Goal: Check status: Check status

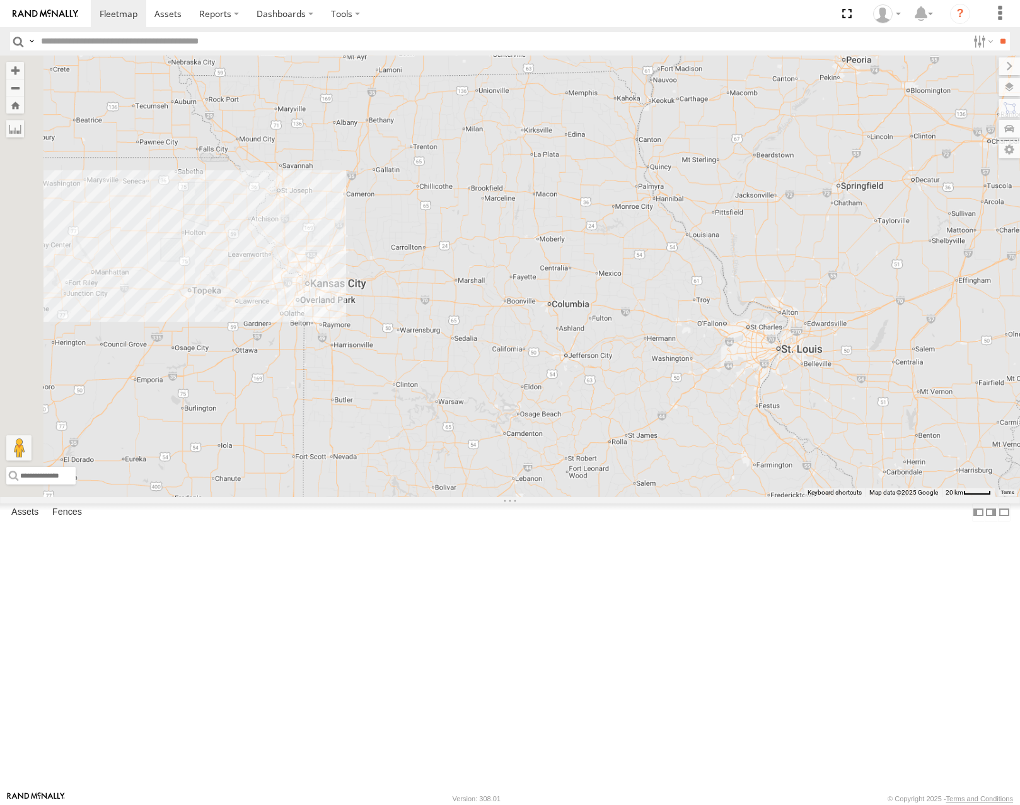
drag, startPoint x: 540, startPoint y: 451, endPoint x: 725, endPoint y: 427, distance: 186.2
click at [725, 427] on div "53271 53216 53210 53269 53249 53285 53287 53258 53264 53228" at bounding box center [510, 275] width 1020 height 441
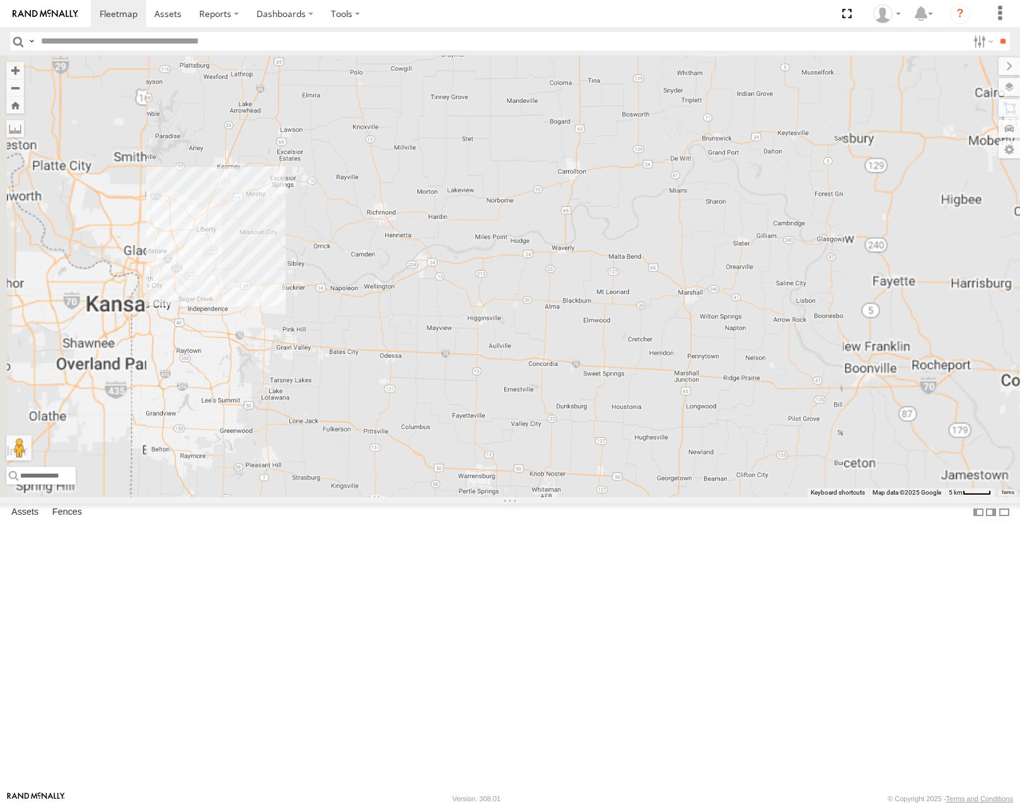
drag, startPoint x: 653, startPoint y: 422, endPoint x: 699, endPoint y: 415, distance: 46.0
click at [698, 416] on div "53271 53216 53210 53269 53249 53285 53287 53258 53264 53228" at bounding box center [510, 275] width 1020 height 441
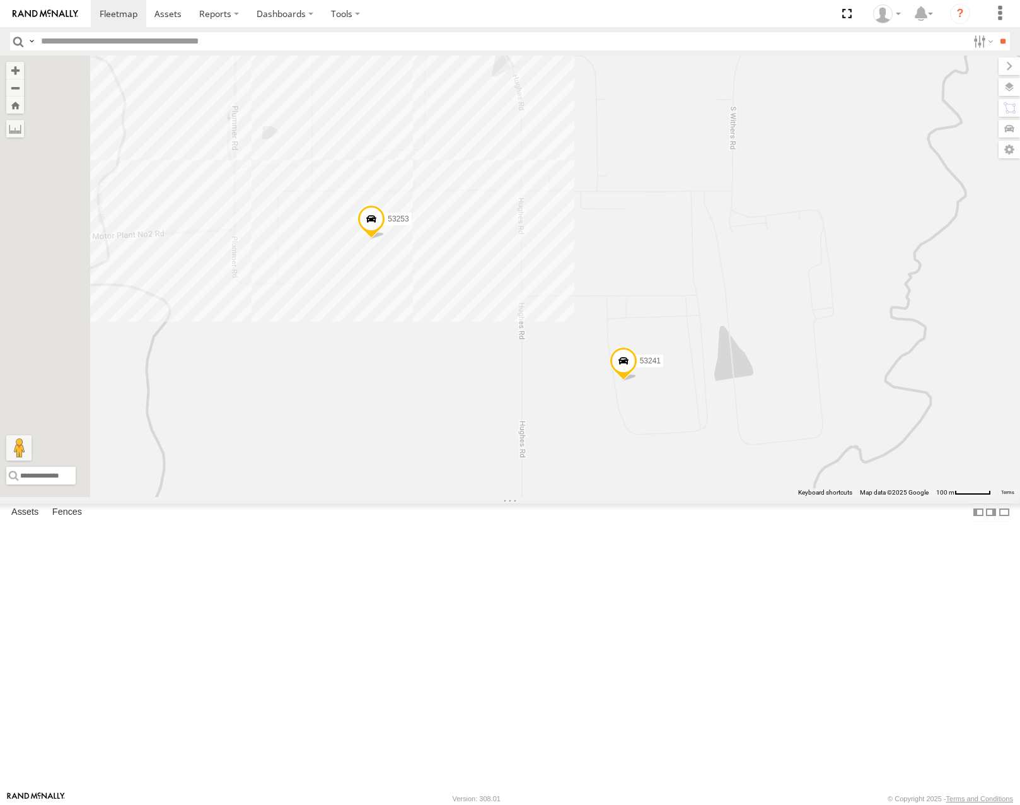
drag, startPoint x: 549, startPoint y: 424, endPoint x: 569, endPoint y: 414, distance: 21.7
click at [568, 415] on div "53271 53216 53210 53269 53249 53285 53287 53258 53264 53228 53253 53241" at bounding box center [510, 275] width 1020 height 441
click at [1009, 87] on label at bounding box center [997, 87] width 46 height 18
click at [0, 0] on span "Basemaps" at bounding box center [0, 0] width 0 height 0
click at [0, 0] on span "Satellite" at bounding box center [0, 0] width 0 height 0
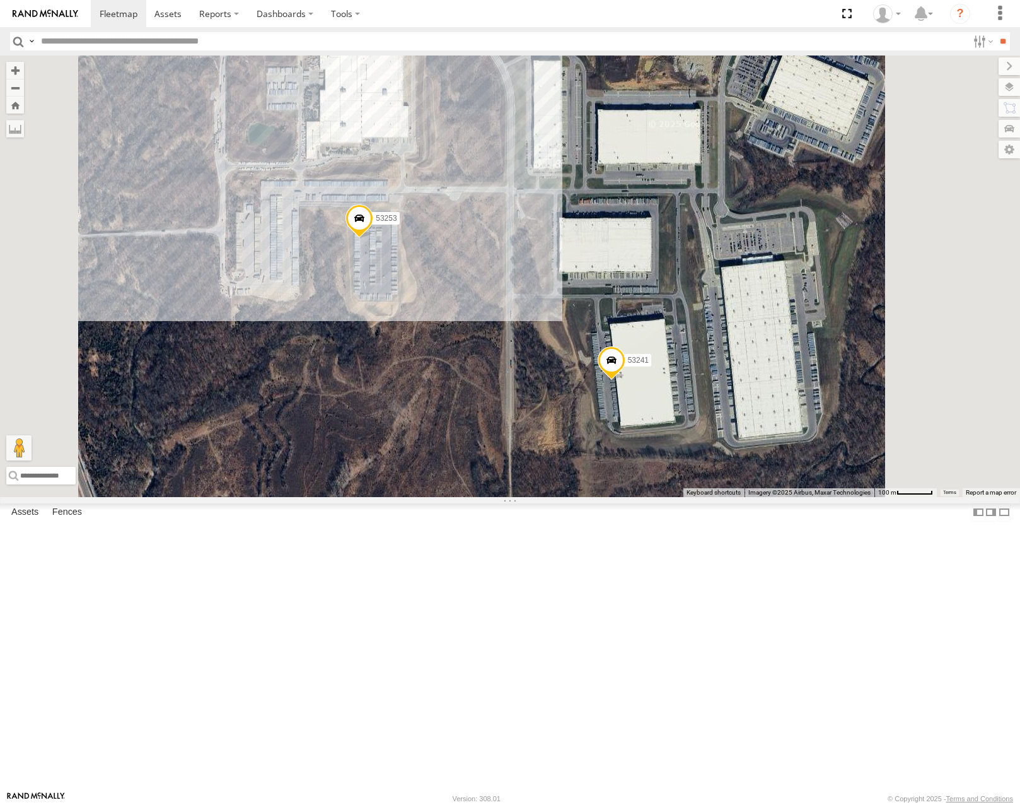
click at [373, 238] on span at bounding box center [360, 221] width 28 height 34
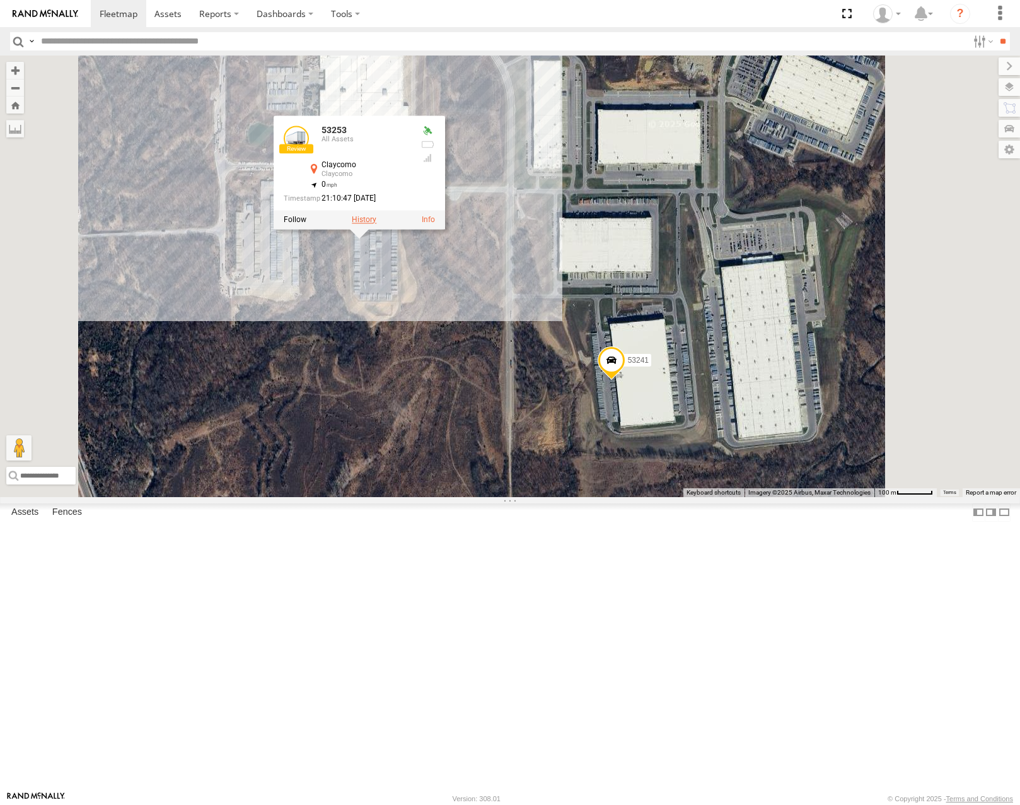
click at [376, 224] on label at bounding box center [364, 219] width 25 height 9
type input "**********"
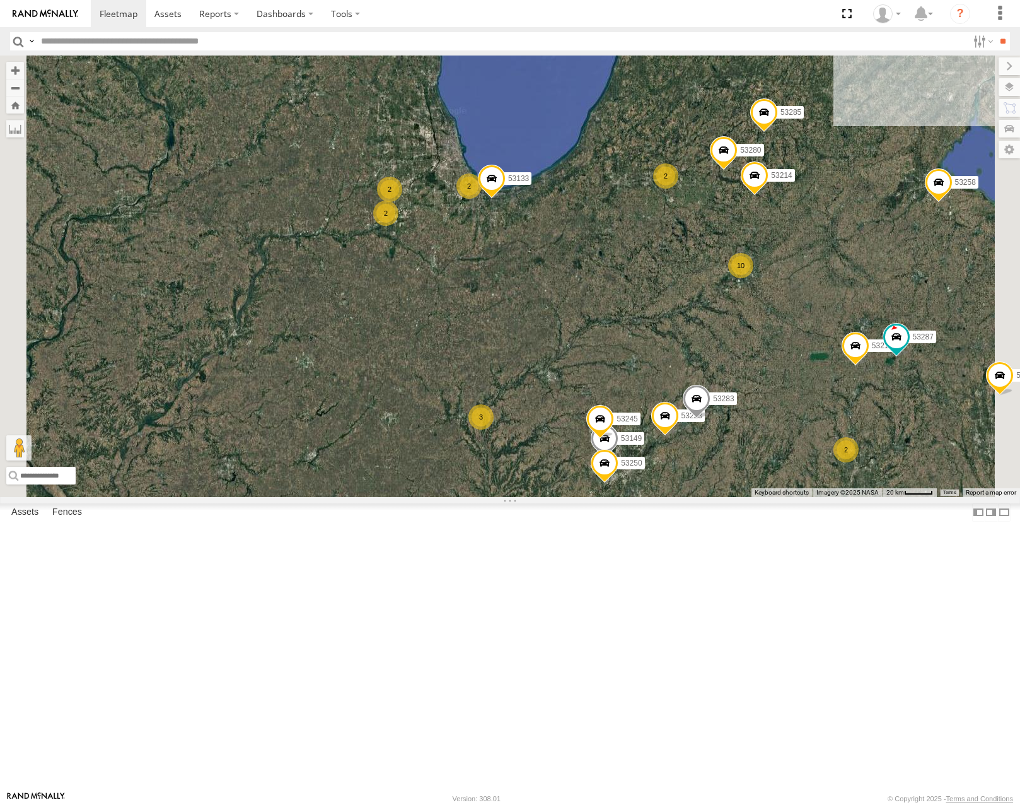
drag, startPoint x: 854, startPoint y: 260, endPoint x: 840, endPoint y: 300, distance: 42.3
click at [840, 300] on div "53271 53216 53210 53269 53249 53215 53285 53287 53258 53208 53264 53228 10 5328…" at bounding box center [510, 275] width 1020 height 441
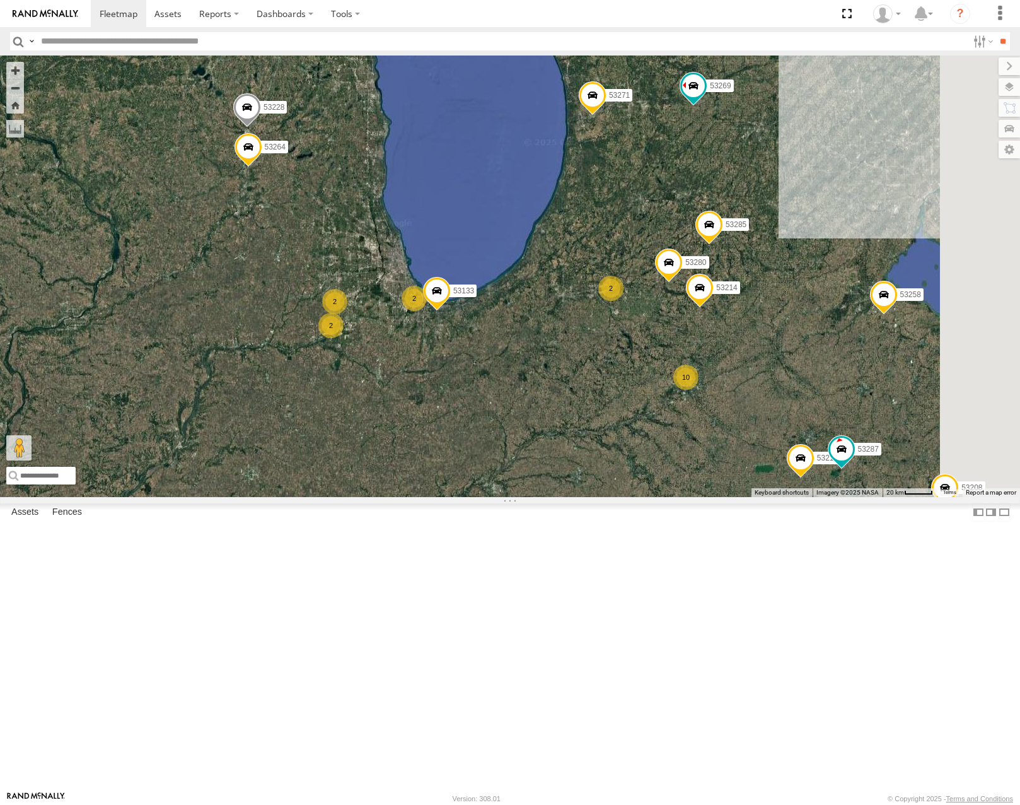
drag, startPoint x: 803, startPoint y: 268, endPoint x: 793, endPoint y: 287, distance: 21.7
click at [793, 287] on div "53271 53216 53210 53269 53249 53215 53285 53287 53258 53208 53264 53228 10 5328…" at bounding box center [510, 275] width 1020 height 441
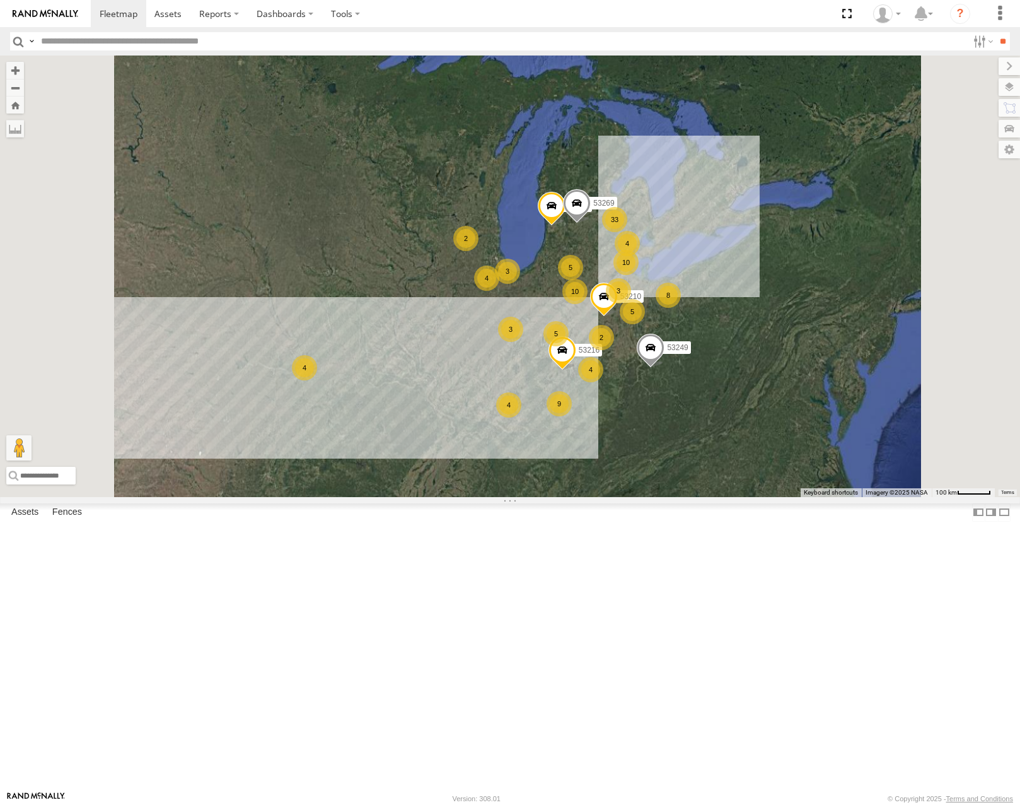
drag, startPoint x: 742, startPoint y: 593, endPoint x: 753, endPoint y: 543, distance: 51.0
click at [753, 496] on div "53271 53210 53269 33 8 4 10 10 5 53216 4 4 5 9 3 3 5 3 4 2 53249 4 2" at bounding box center [510, 275] width 1020 height 441
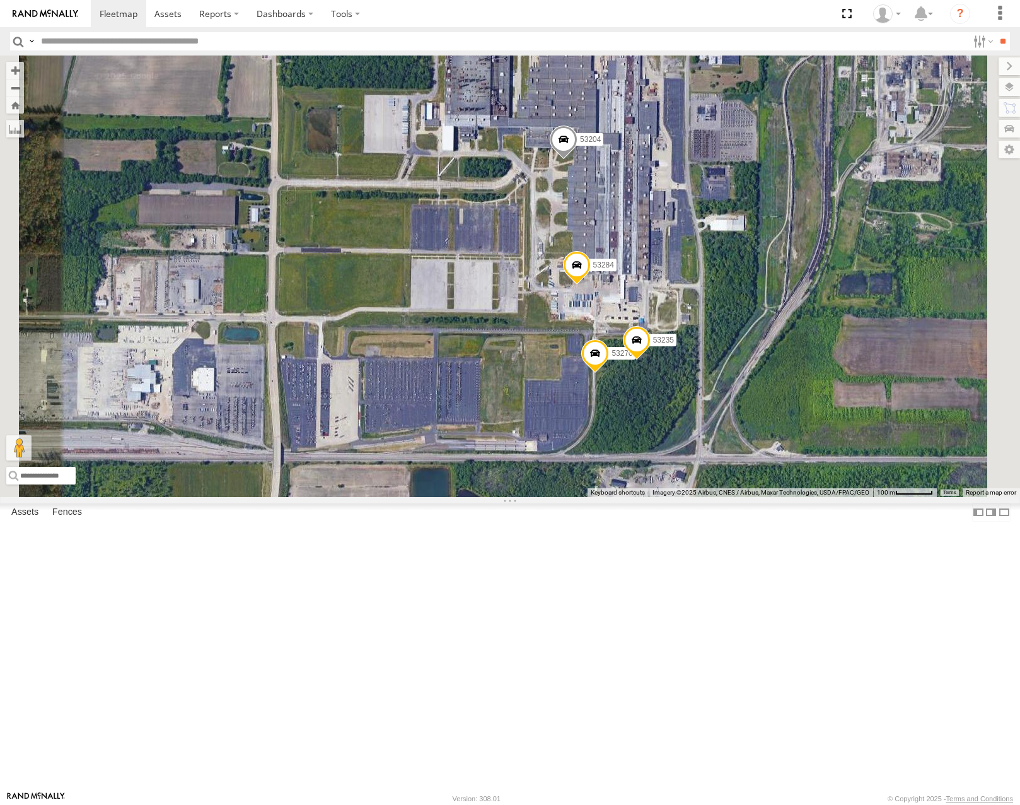
drag, startPoint x: 823, startPoint y: 346, endPoint x: 847, endPoint y: 272, distance: 77.8
click at [847, 274] on div "53215 53216 53210 53249 53271 53269 53285 53287 53258 53208 53264 53228 53134 5…" at bounding box center [510, 275] width 1020 height 441
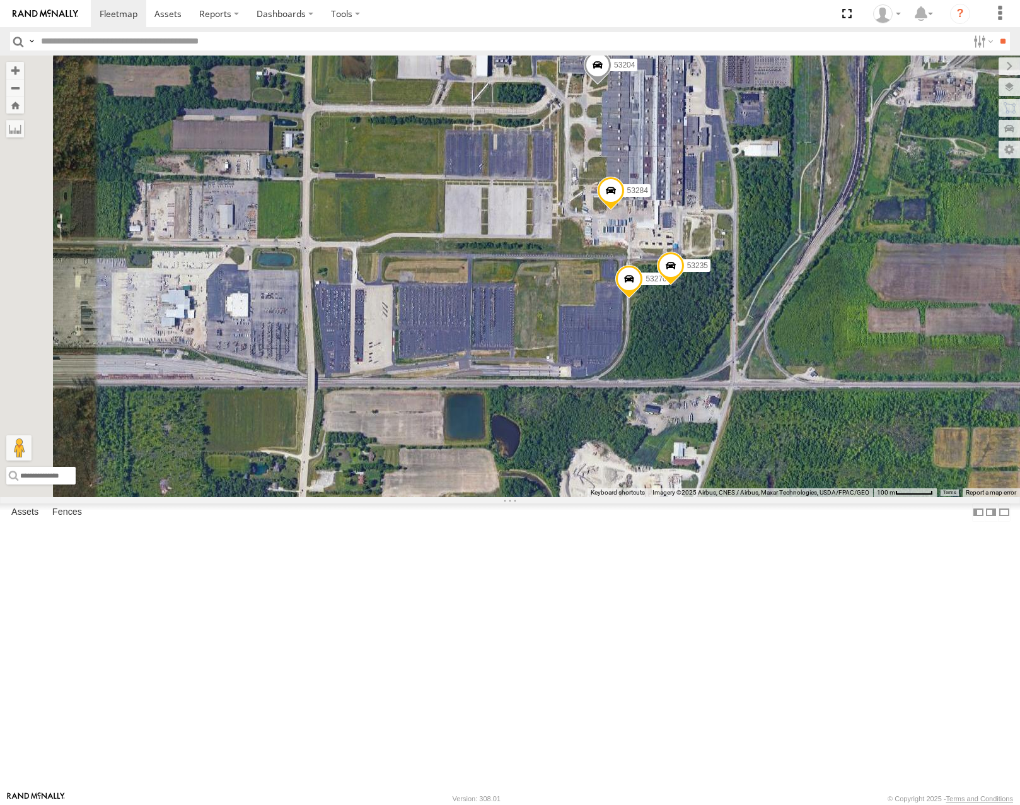
click at [893, 329] on div "53215 53216 53210 53249 53271 53269 53285 53287 53258 53208 53264 53228 53134 5…" at bounding box center [510, 275] width 1020 height 441
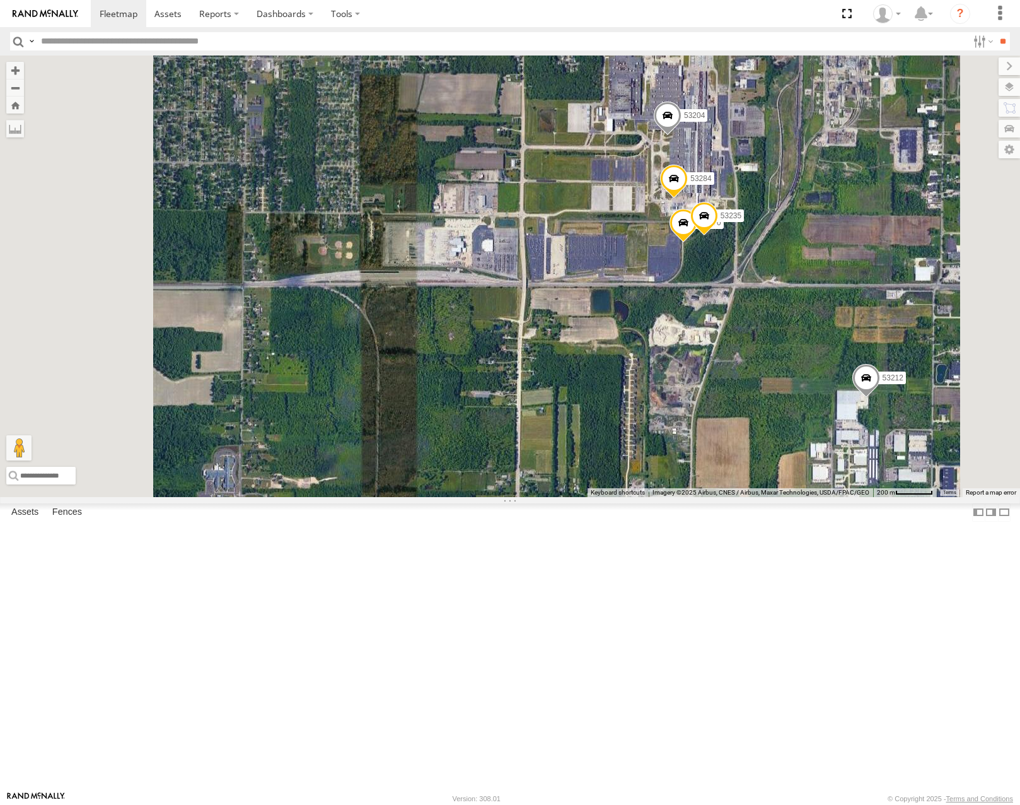
drag, startPoint x: 874, startPoint y: 205, endPoint x: 878, endPoint y: 279, distance: 74.5
click at [878, 279] on div "53215 53216 53210 53249 53271 53269 53285 53287 53258 53208 53264 53228 53134 5…" at bounding box center [510, 275] width 1020 height 441
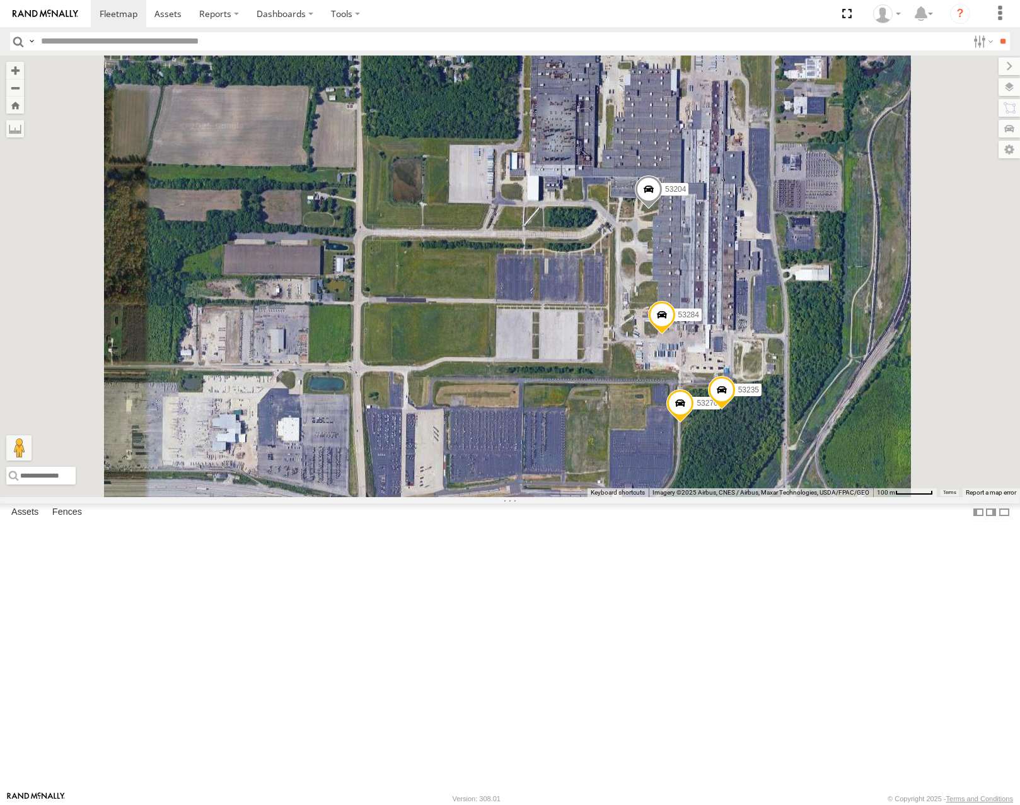
drag, startPoint x: 878, startPoint y: 213, endPoint x: 878, endPoint y: 221, distance: 7.6
click at [878, 221] on div "53215 53216 53210 53249 53271 53269 53285 53287 53258 53208 53264 53228 53134 5…" at bounding box center [510, 275] width 1020 height 441
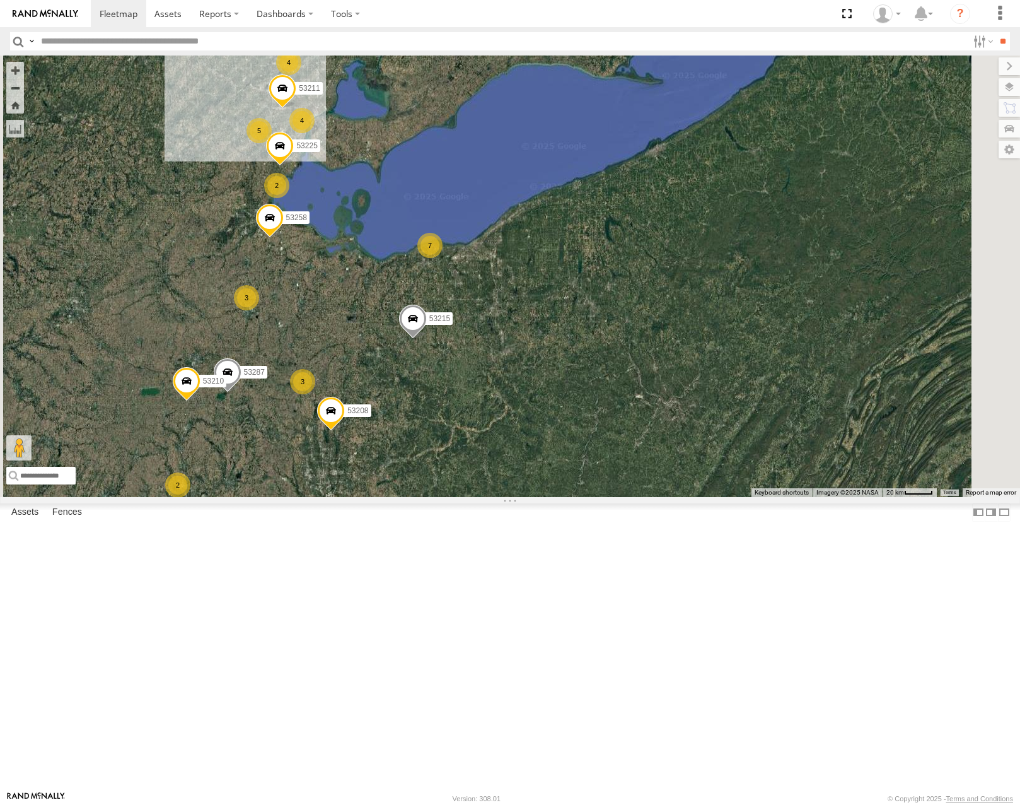
drag, startPoint x: 463, startPoint y: 437, endPoint x: 612, endPoint y: 427, distance: 149.1
click at [612, 428] on div "28 53215 2 3 3 53225 53229 7 53287 53210 4 53258 2 4 5 53208 2 53249 53211" at bounding box center [510, 275] width 1020 height 441
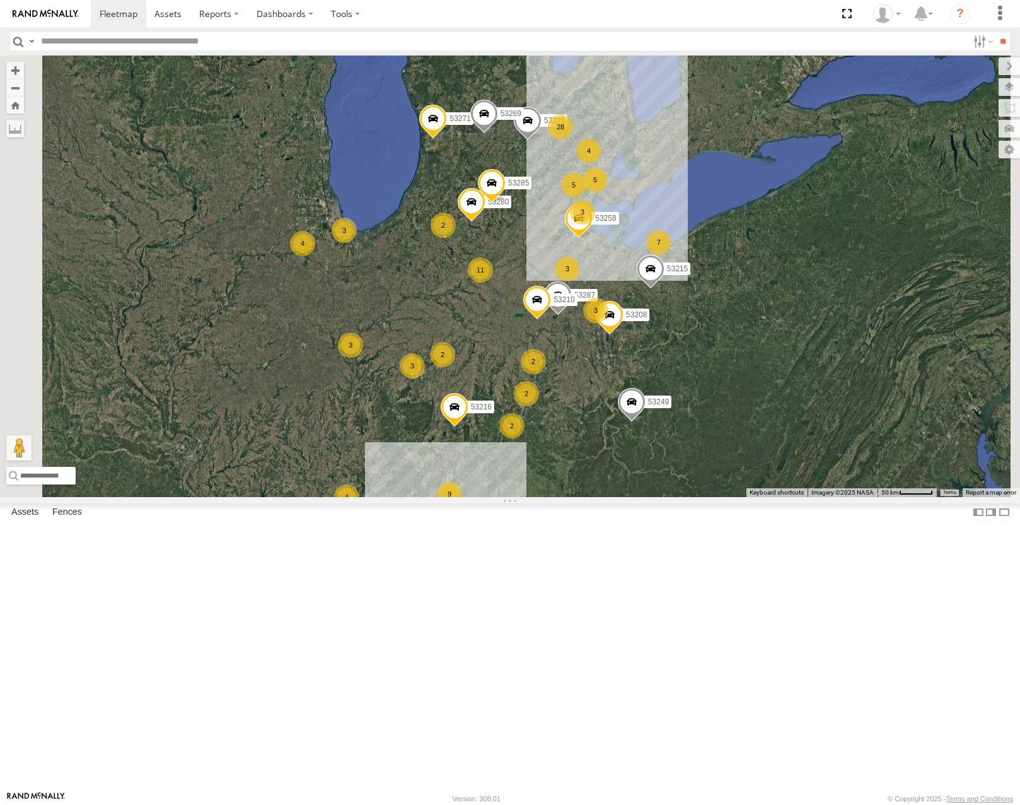
drag, startPoint x: 458, startPoint y: 342, endPoint x: 580, endPoint y: 381, distance: 127.6
click at [580, 381] on div "53215 53229 53287 53210 53258 53208 53249 53271 53280 53216 53285 53269 28 4 11…" at bounding box center [510, 275] width 1020 height 441
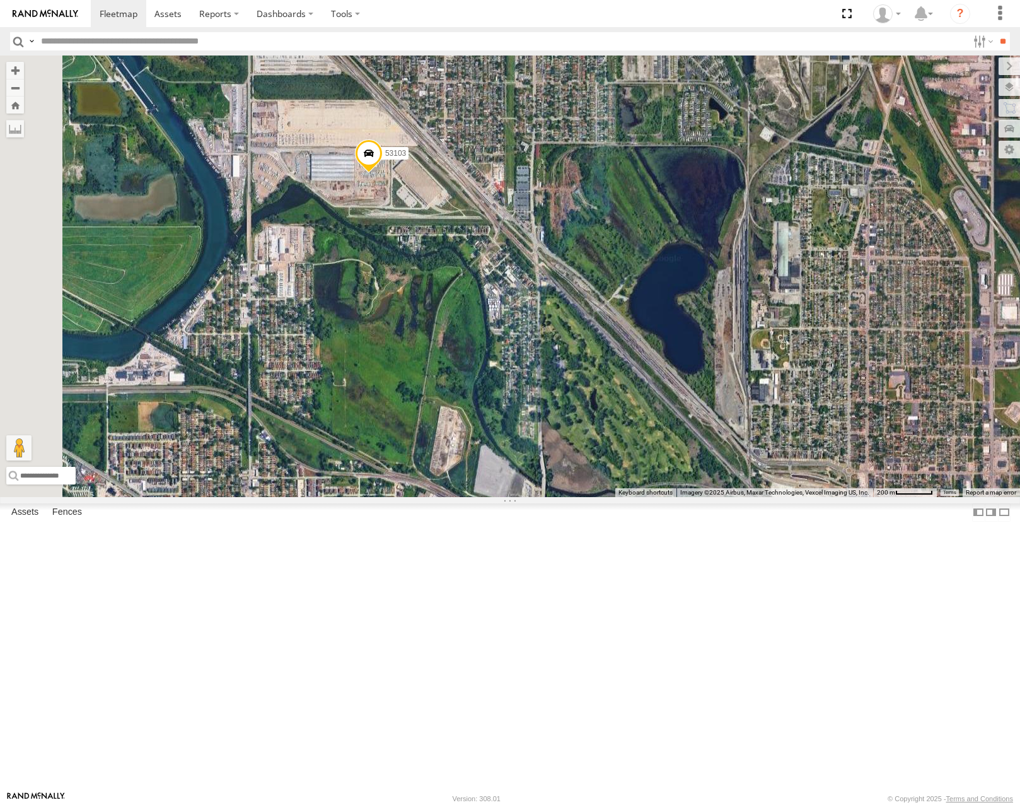
drag, startPoint x: 453, startPoint y: 225, endPoint x: 492, endPoint y: 296, distance: 81.6
click at [492, 296] on div "53215 53229 53287 53210 53258 53208 53249 53271 53280 53216 53285 53269 53106 5…" at bounding box center [510, 275] width 1020 height 441
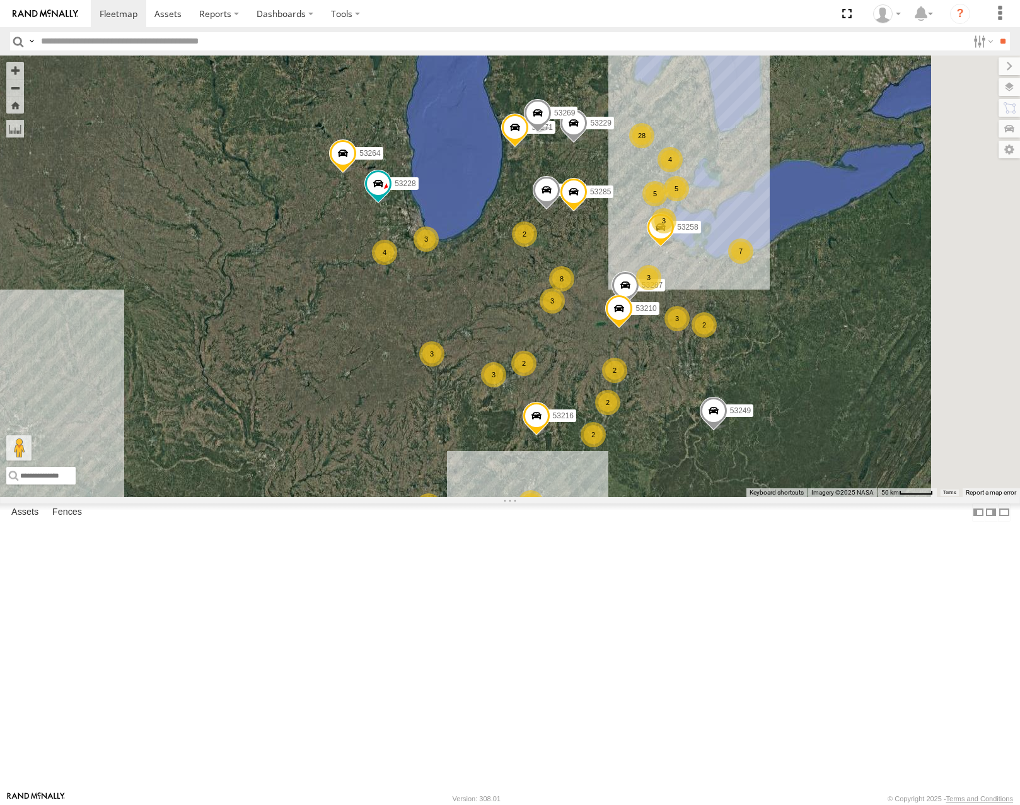
drag, startPoint x: 825, startPoint y: 379, endPoint x: 671, endPoint y: 424, distance: 160.2
click at [671, 424] on div "28 2 4 8 53271 3 53280 53216 4 2 2 9 3 3 3 3 53285 53229 7 53287 53210 5 53258 …" at bounding box center [510, 275] width 1020 height 441
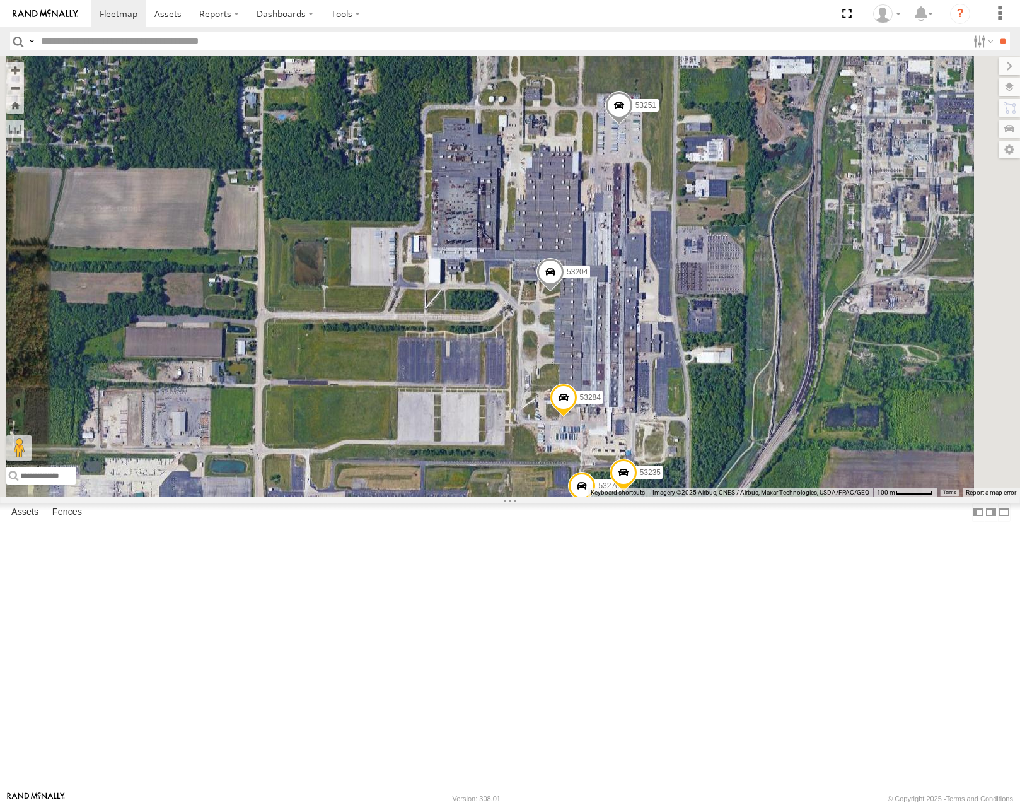
drag, startPoint x: 803, startPoint y: 335, endPoint x: 830, endPoint y: 282, distance: 59.5
click at [830, 282] on div "53271 53280 53216 53285 53229 53287 53210 53258 53269 53249 53264 53228 53215 5…" at bounding box center [510, 275] width 1020 height 441
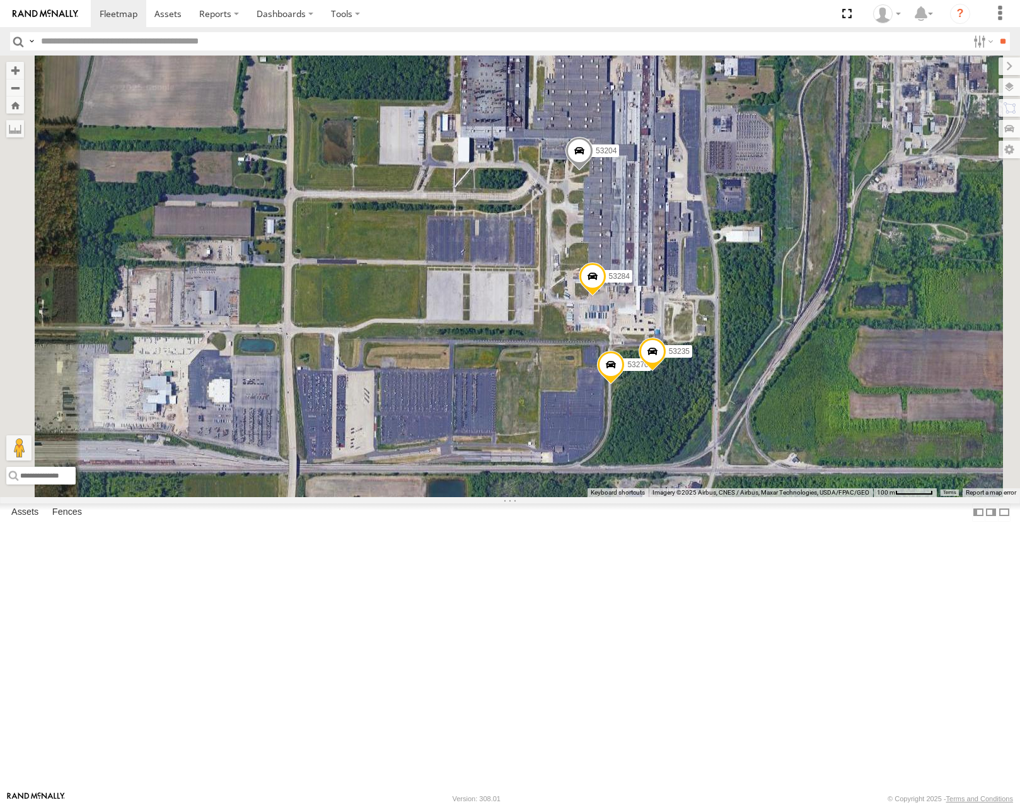
drag, startPoint x: 835, startPoint y: 365, endPoint x: 838, endPoint y: 286, distance: 78.9
click at [838, 288] on div "53271 53280 53216 53285 53229 53287 53210 53258 53269 53249 53264 53228 53215 5…" at bounding box center [510, 275] width 1020 height 441
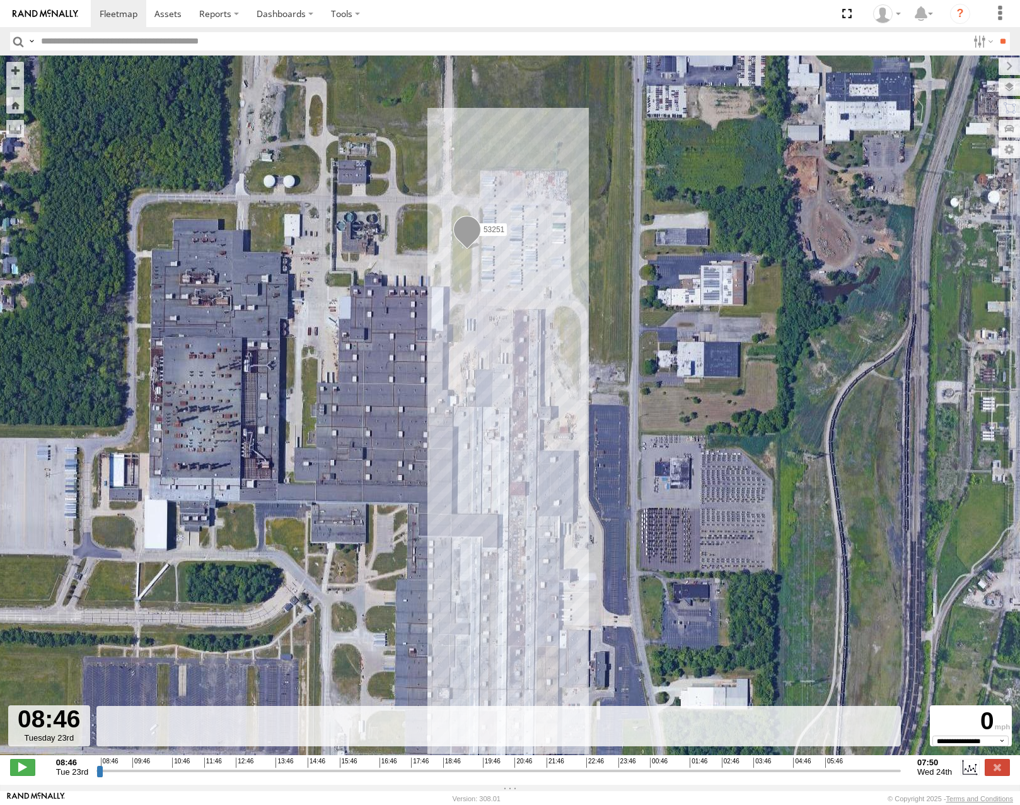
click at [96, 776] on div "08:46 Tue 23rd Created with Highcharts 6.0.7 Highcharts.com 08:46 09:46 10:46 1…" at bounding box center [510, 766] width 1000 height 19
drag, startPoint x: 97, startPoint y: 777, endPoint x: 922, endPoint y: 786, distance: 825.4
type input "**********"
click at [901, 776] on input "range" at bounding box center [498, 770] width 805 height 12
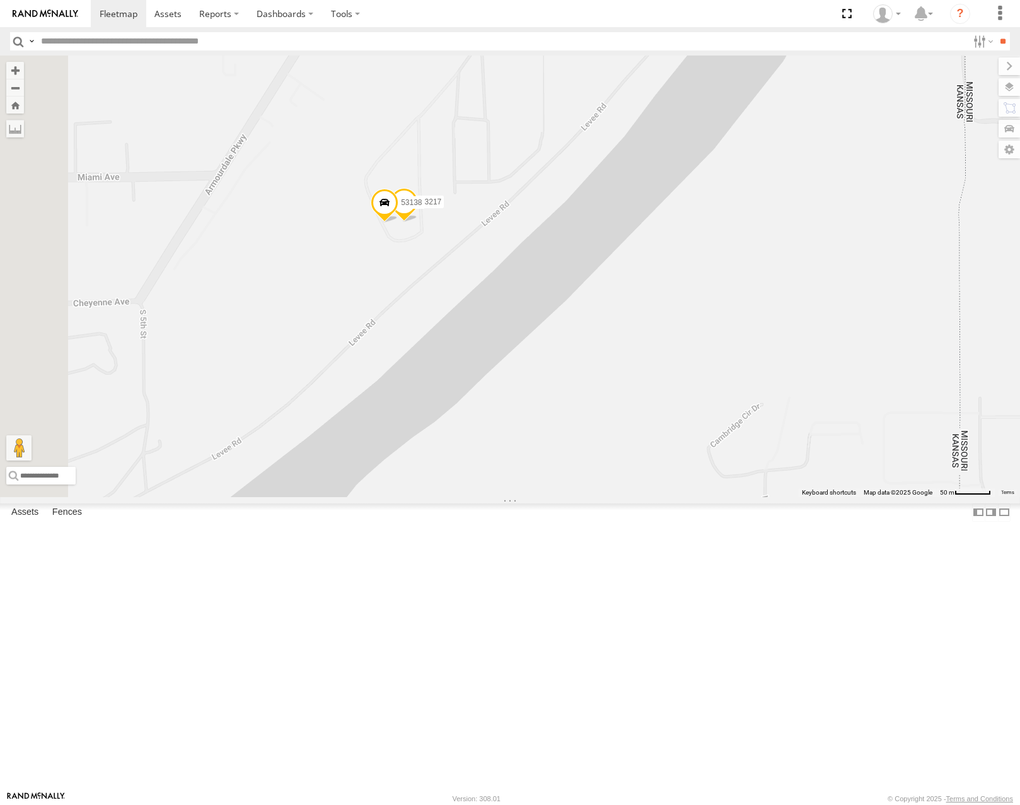
drag, startPoint x: 484, startPoint y: 390, endPoint x: 617, endPoint y: 398, distance: 133.3
click at [617, 398] on div "53216 53229 53210 53249 53217 53138" at bounding box center [510, 275] width 1020 height 441
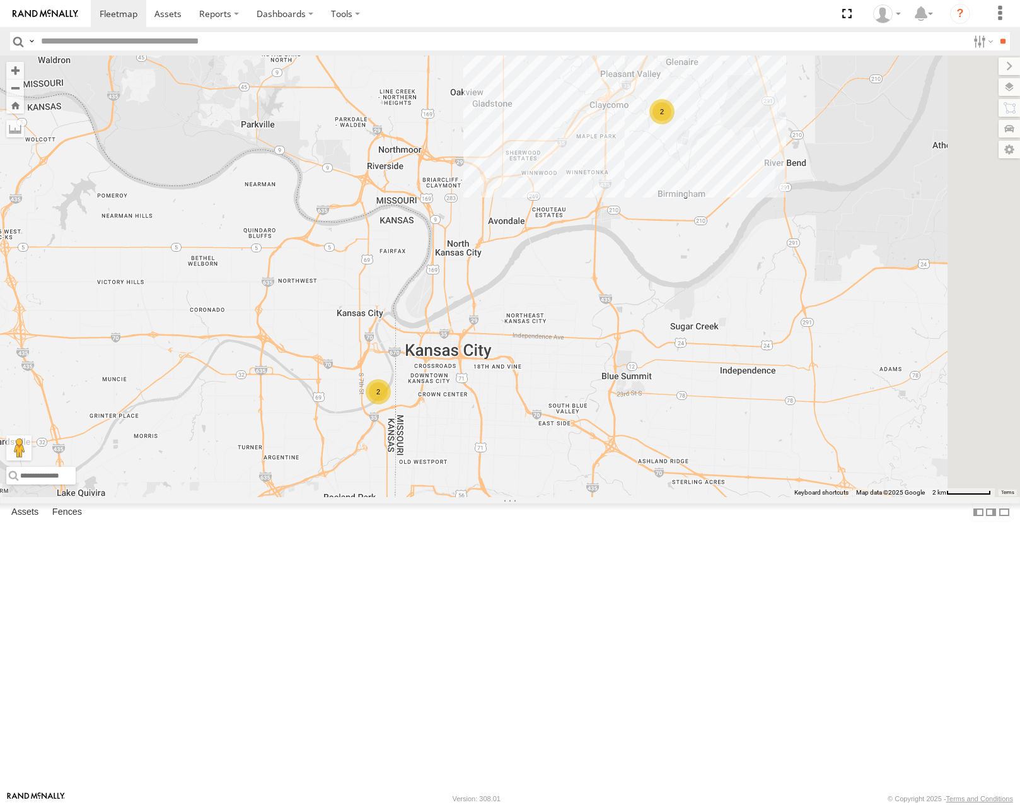
drag, startPoint x: 789, startPoint y: 343, endPoint x: 710, endPoint y: 417, distance: 108.4
click at [701, 424] on div "53216 53229 53210 53249 2 2" at bounding box center [510, 275] width 1020 height 441
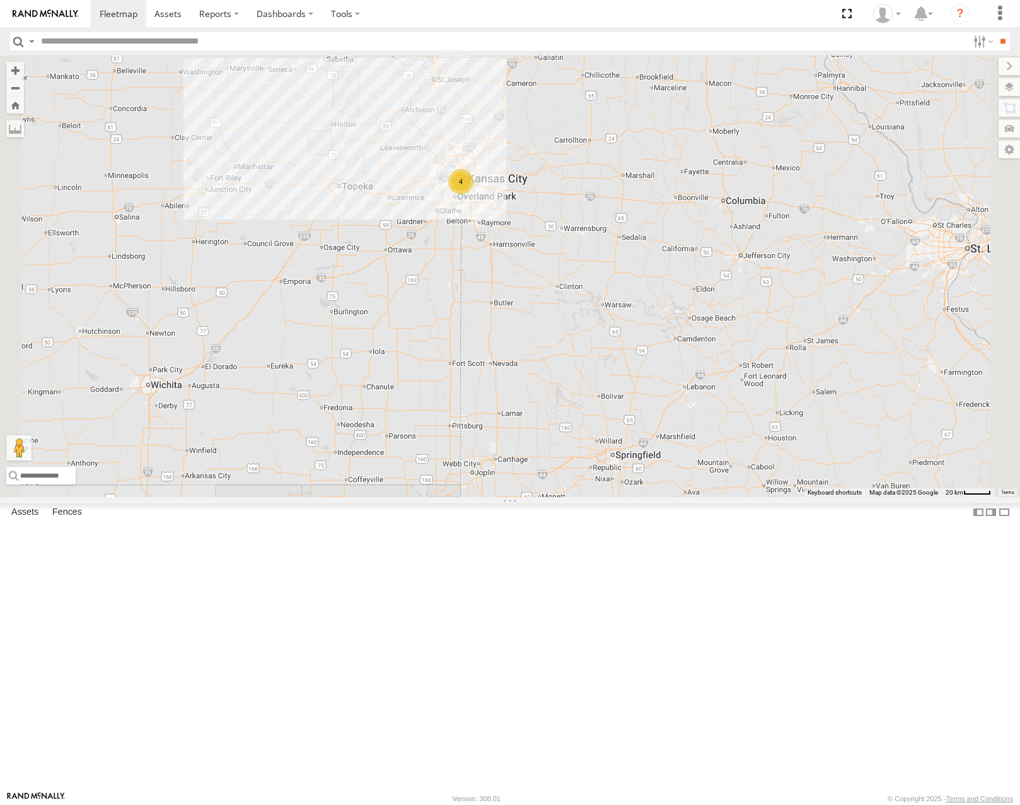
drag, startPoint x: 754, startPoint y: 238, endPoint x: 651, endPoint y: 322, distance: 133.1
click at [653, 322] on div "4" at bounding box center [510, 275] width 1020 height 441
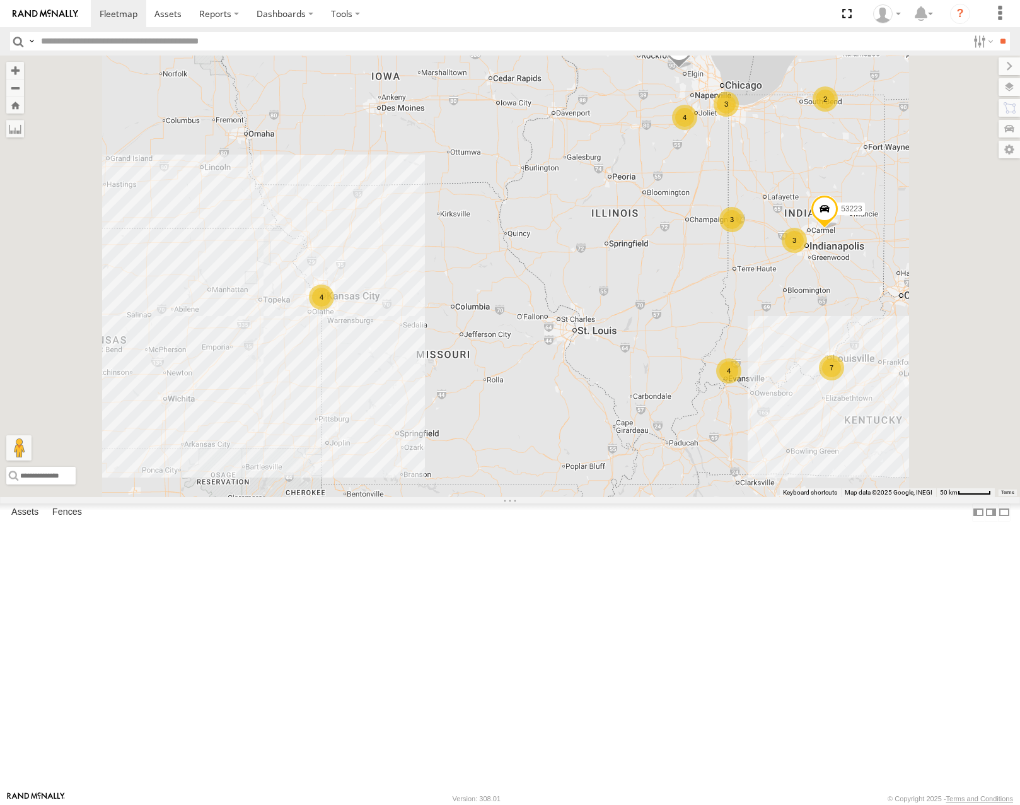
drag, startPoint x: 736, startPoint y: 299, endPoint x: 588, endPoint y: 407, distance: 182.7
click at [588, 407] on div "4 2 4 53223 7 3 3 3 2 4 53264 53228" at bounding box center [510, 275] width 1020 height 441
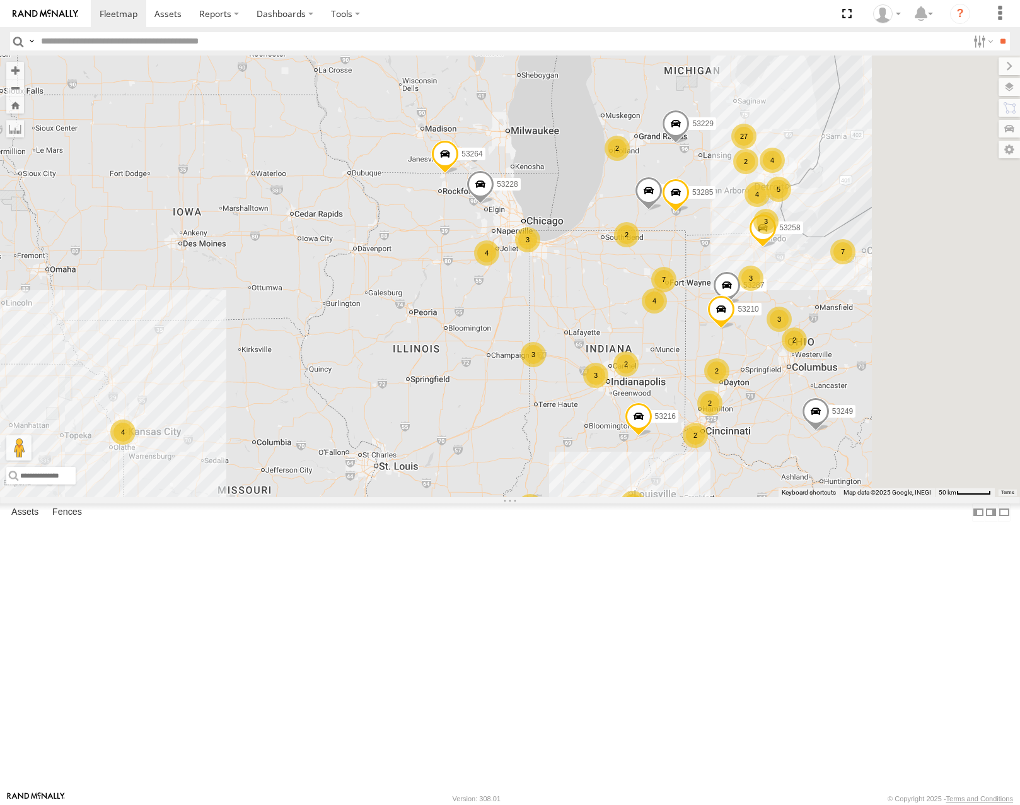
drag, startPoint x: 818, startPoint y: 300, endPoint x: 772, endPoint y: 349, distance: 67.8
click at [772, 349] on div "4 2 4 2 9 3 3 3 2 4 53264 53228 27 2 7 3 53280 53216 2 3 3 53285 53229 7 53287 …" at bounding box center [510, 275] width 1020 height 441
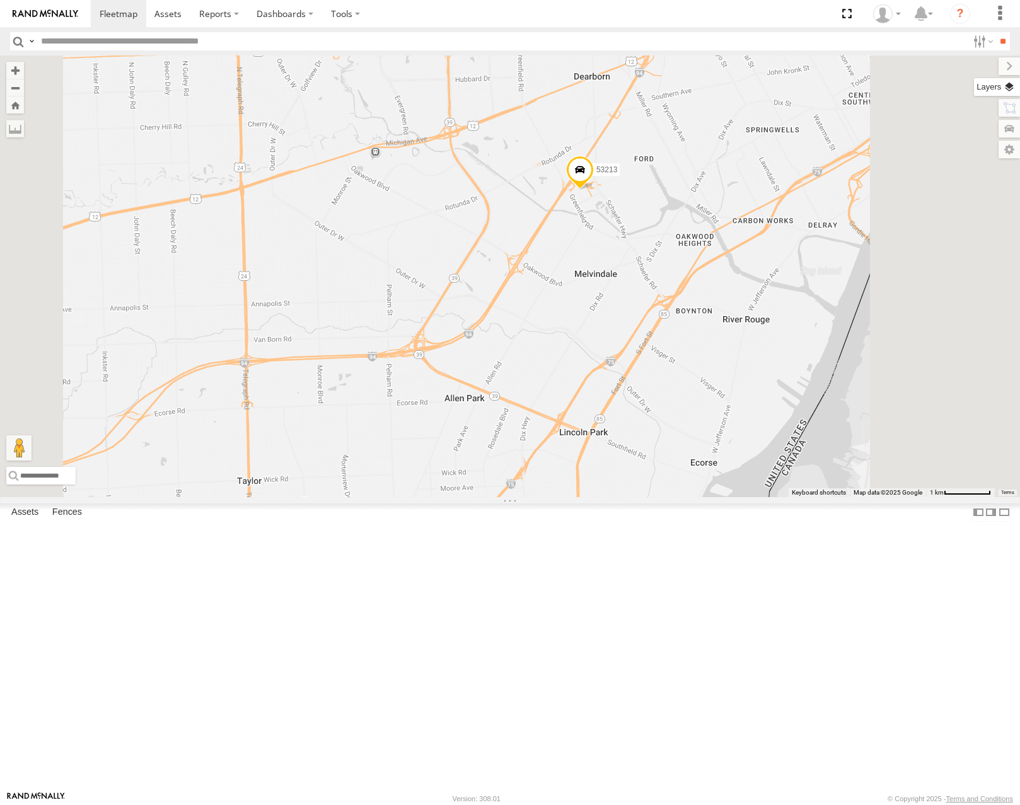
click at [1011, 85] on label at bounding box center [997, 87] width 46 height 18
click at [0, 0] on label "Basemaps" at bounding box center [0, 0] width 0 height 0
click at [0, 0] on span "Satellite" at bounding box center [0, 0] width 0 height 0
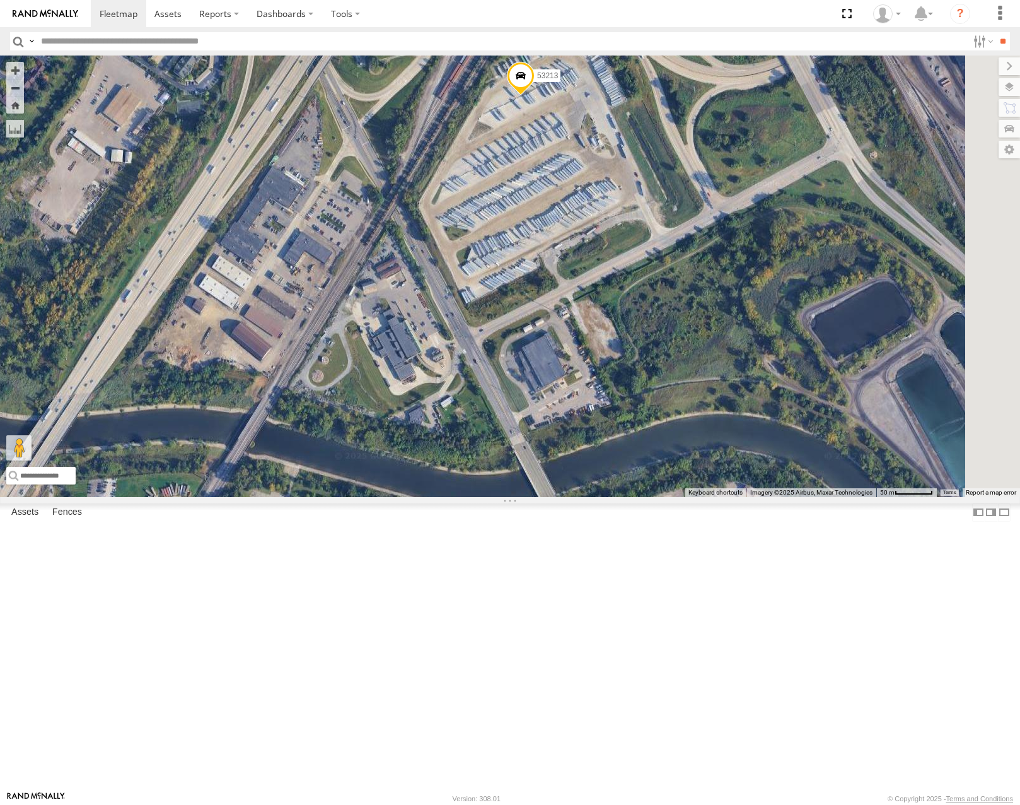
click at [535, 96] on span at bounding box center [521, 79] width 28 height 34
click at [538, 81] on label at bounding box center [525, 77] width 25 height 9
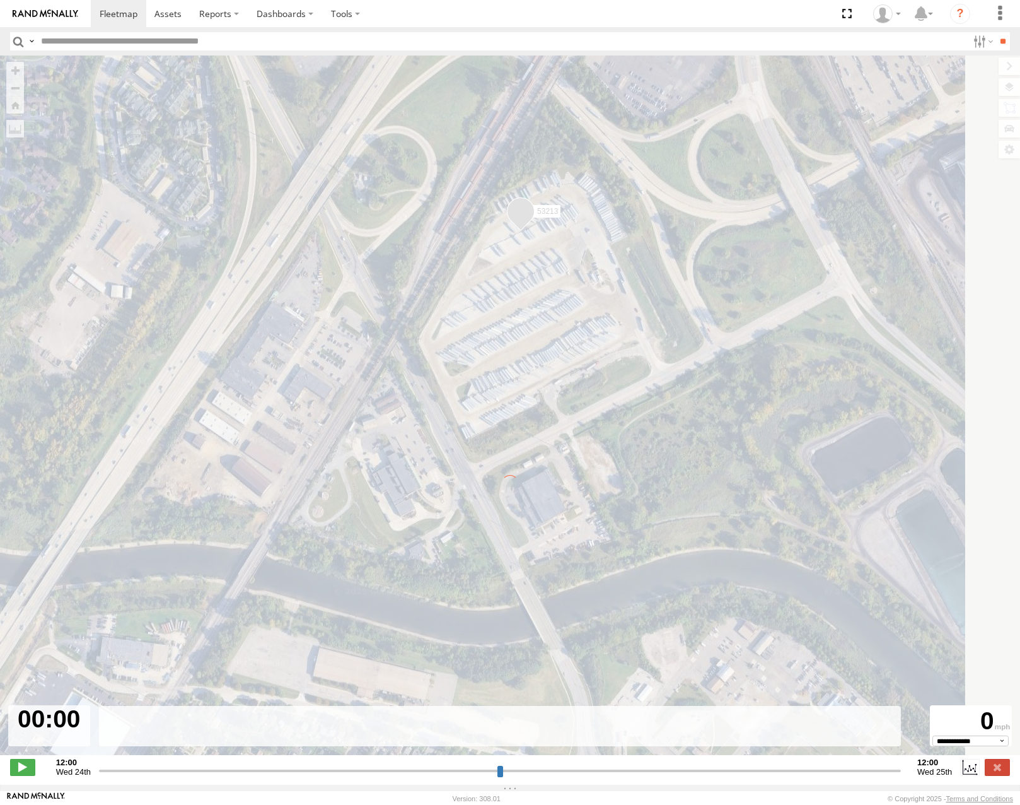
type input "**********"
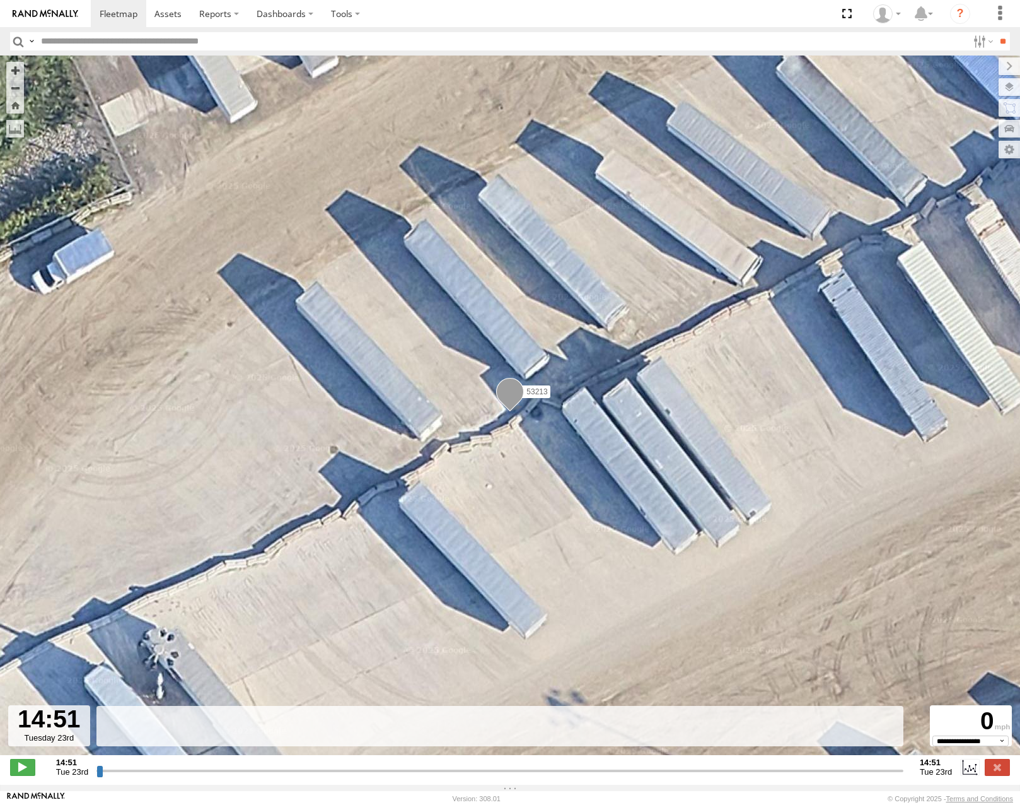
drag, startPoint x: 98, startPoint y: 781, endPoint x: 320, endPoint y: 755, distance: 223.4
click at [320, 764] on input "range" at bounding box center [499, 770] width 807 height 12
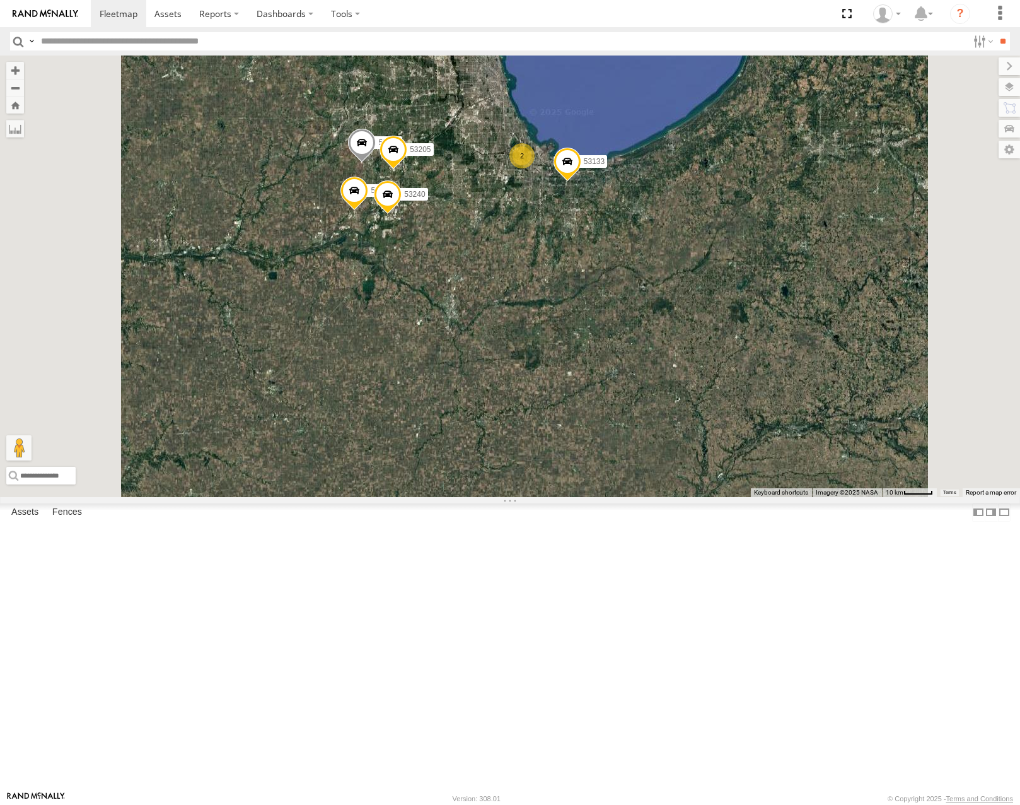
drag, startPoint x: 677, startPoint y: 410, endPoint x: 728, endPoint y: 410, distance: 51.1
click at [728, 410] on div "53133 53242 53290 53240 53205 53228 53262 2 2" at bounding box center [510, 275] width 1020 height 441
